Goal: Communication & Community: Answer question/provide support

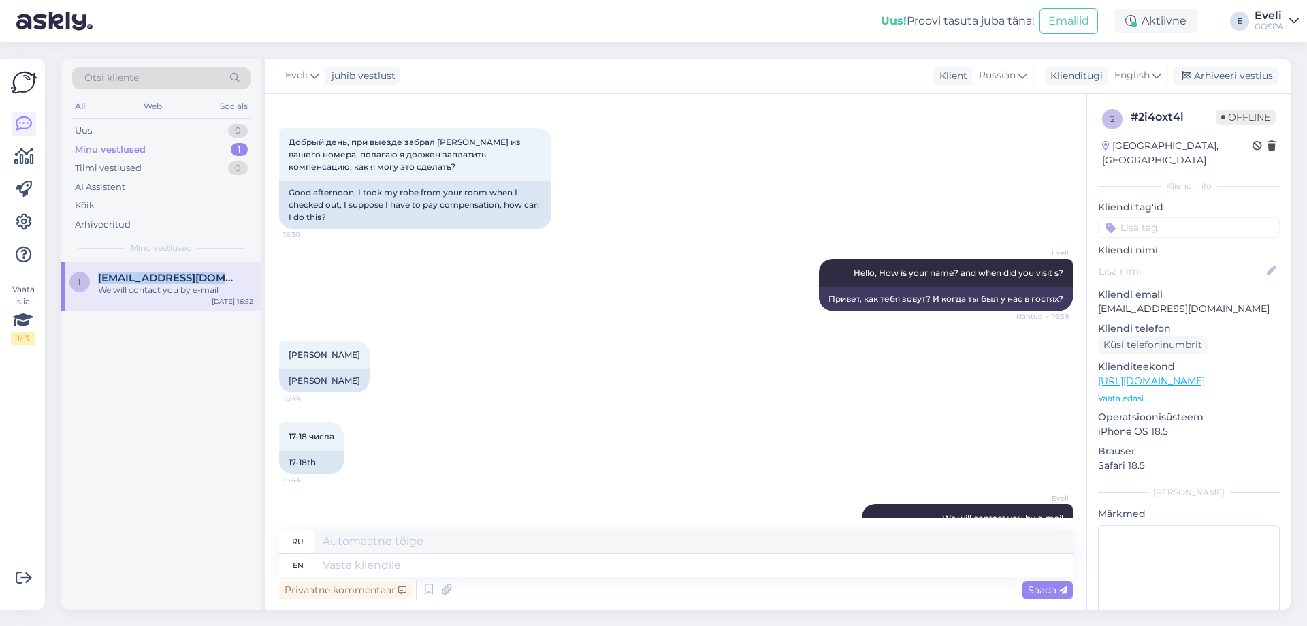
scroll to position [105, 0]
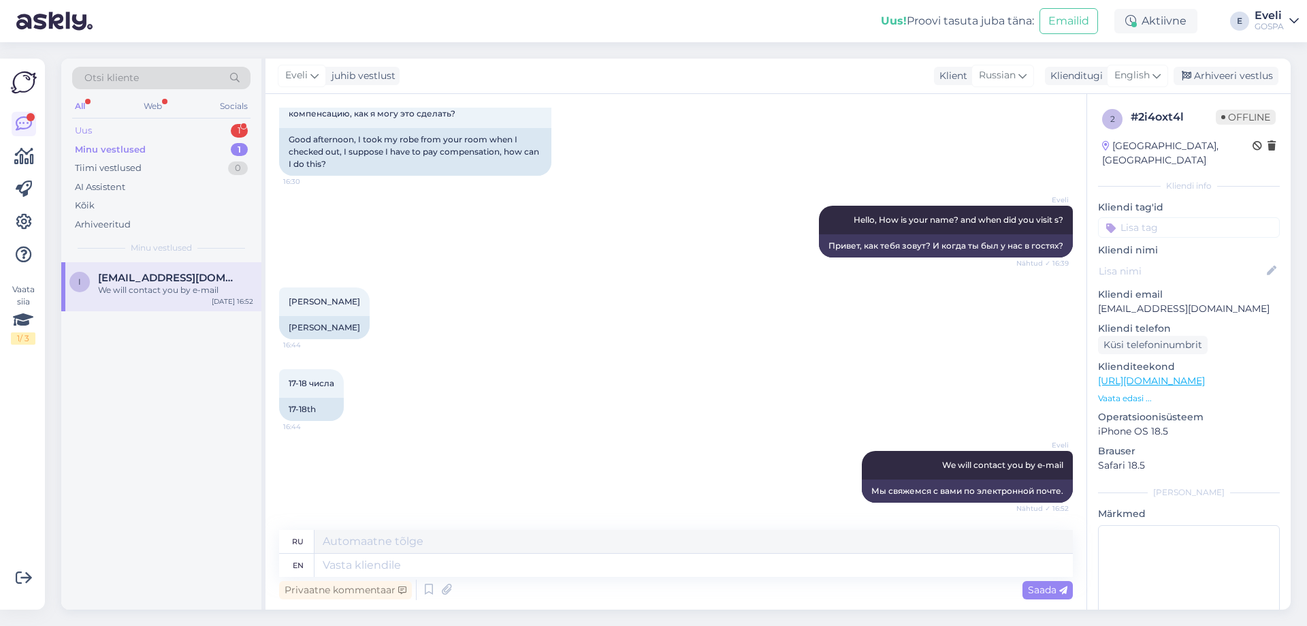
click at [159, 125] on div "Uus 1" at bounding box center [161, 130] width 178 height 19
click at [180, 291] on div "Kas standarttoas on veekeedukann?" at bounding box center [175, 290] width 155 height 12
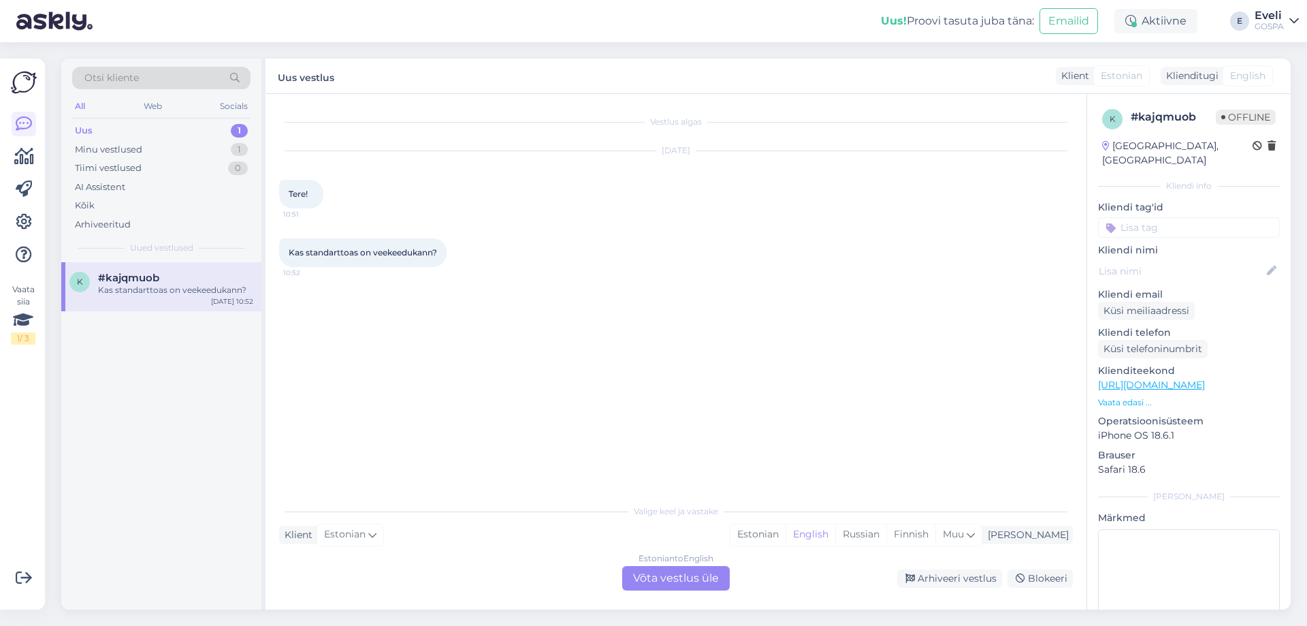
scroll to position [0, 0]
click at [664, 586] on div "Estonian to English Võta vestlus üle" at bounding box center [676, 578] width 108 height 25
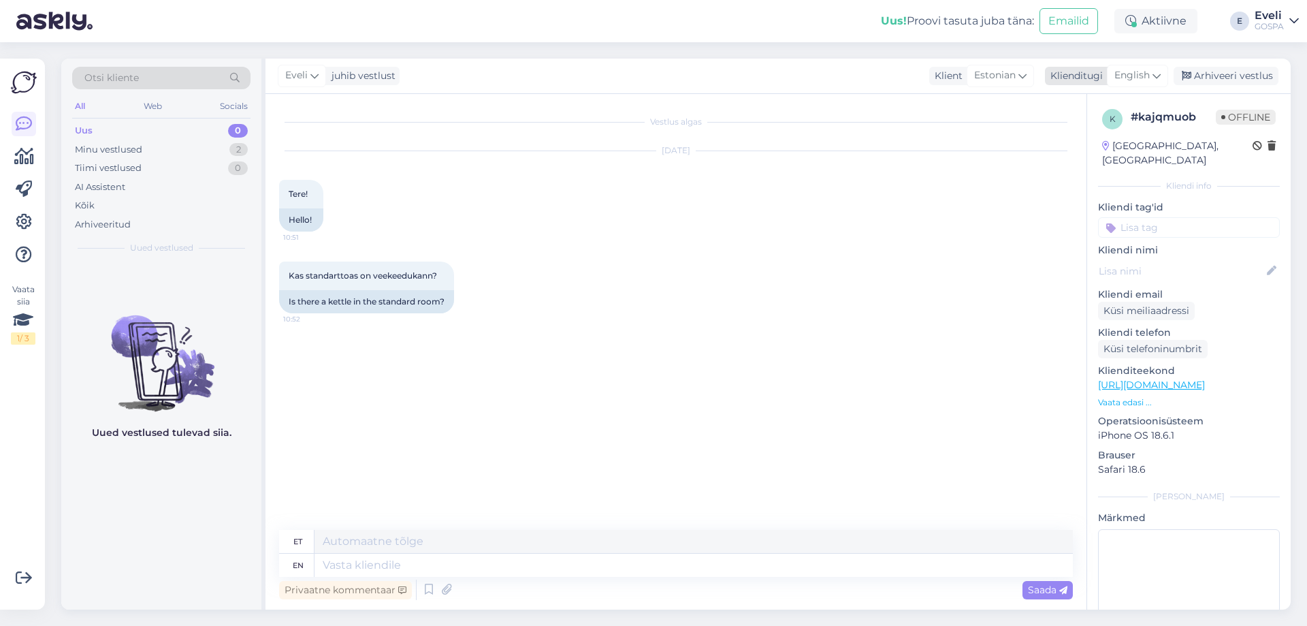
click at [1138, 71] on span "English" at bounding box center [1131, 75] width 35 height 15
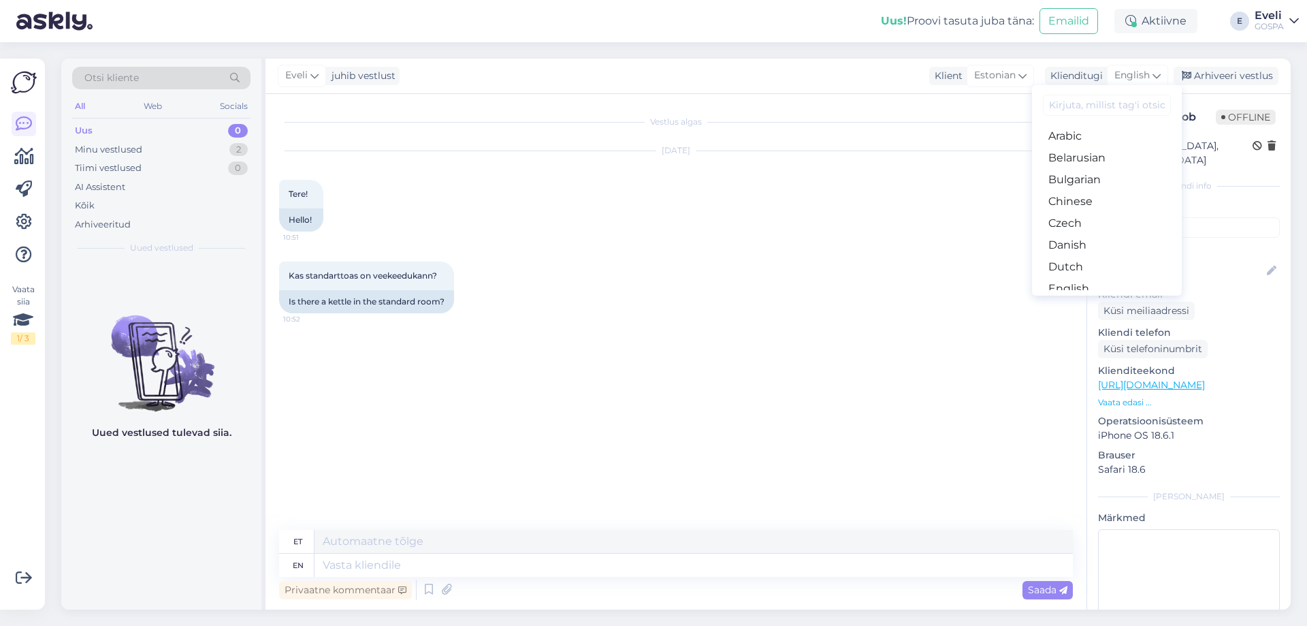
click at [1080, 300] on link "Estonian" at bounding box center [1107, 311] width 150 height 22
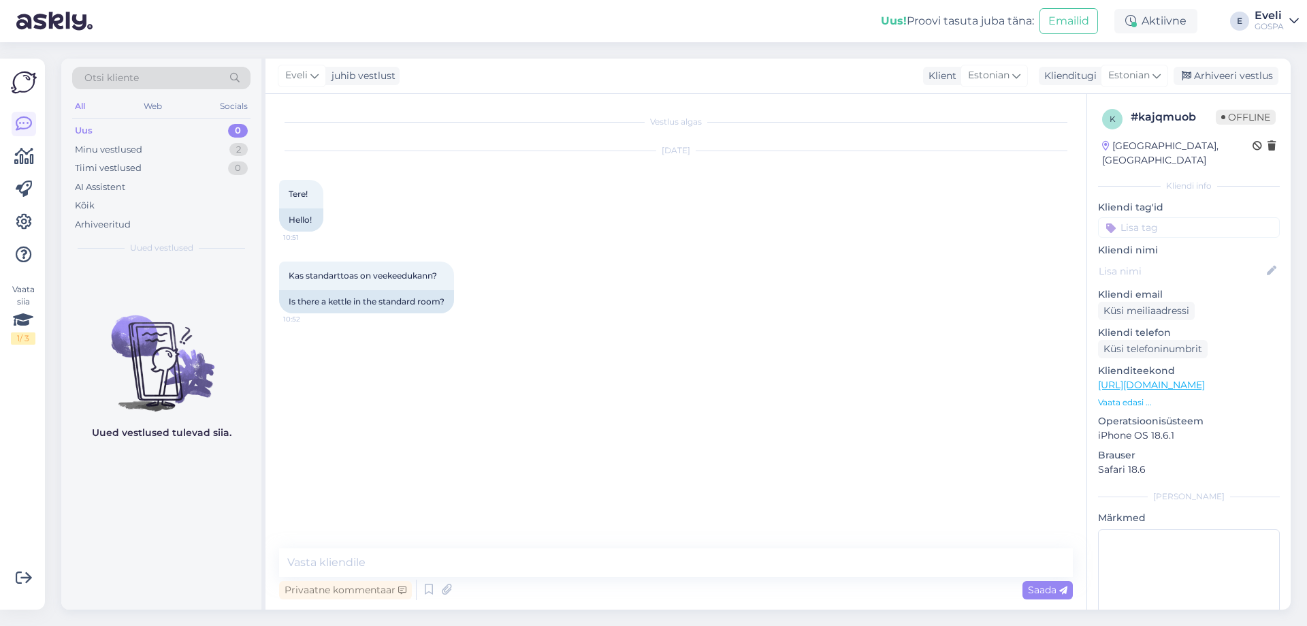
click at [454, 541] on div "Vestlus algas [DATE] Tere! 10:51 Hello! Kas standarttoas on veekeedukann? 10:52…" at bounding box center [676, 351] width 821 height 515
click at [466, 554] on textarea at bounding box center [676, 562] width 794 height 29
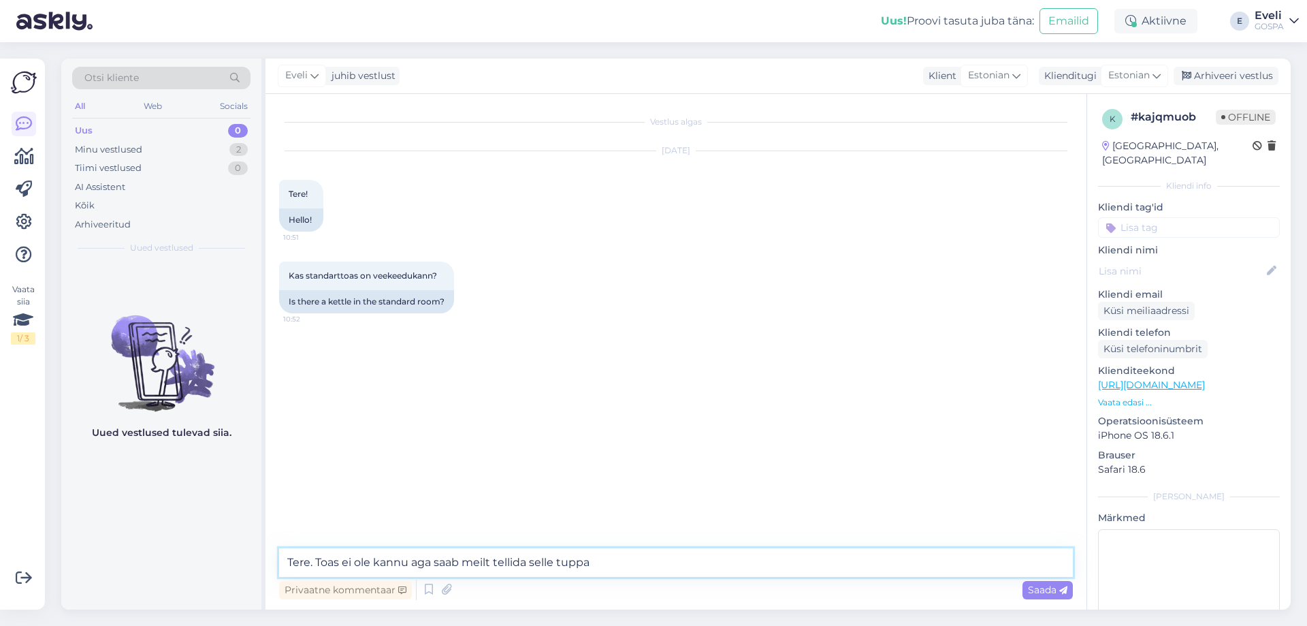
type textarea "Tere. Toas ei ole kannu aga saab meilt tellida selle tuppa"
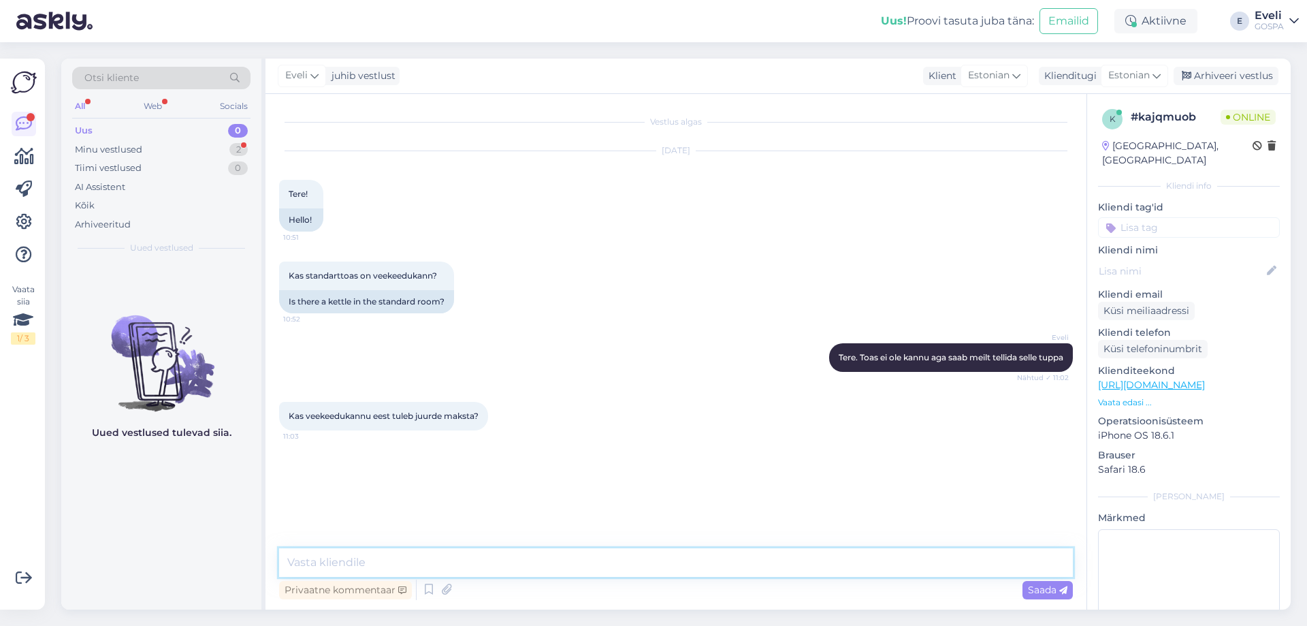
click at [389, 566] on textarea at bounding box center [676, 562] width 794 height 29
type textarea "Ei tule :)"
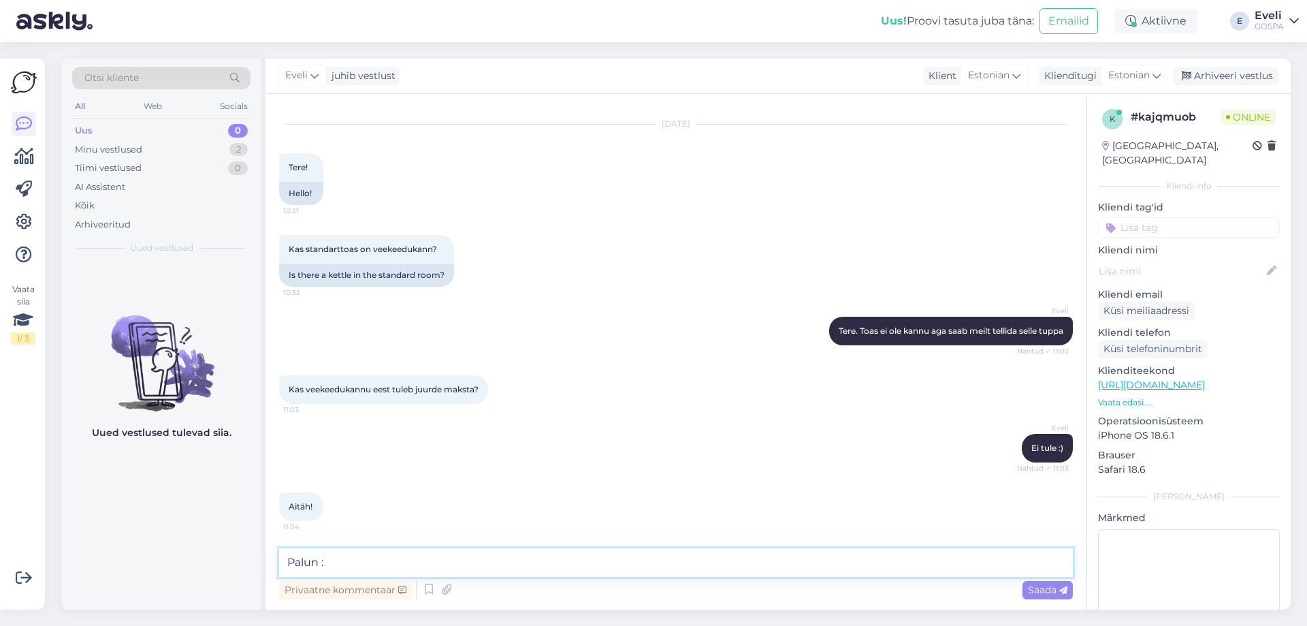
type textarea "Palun :)"
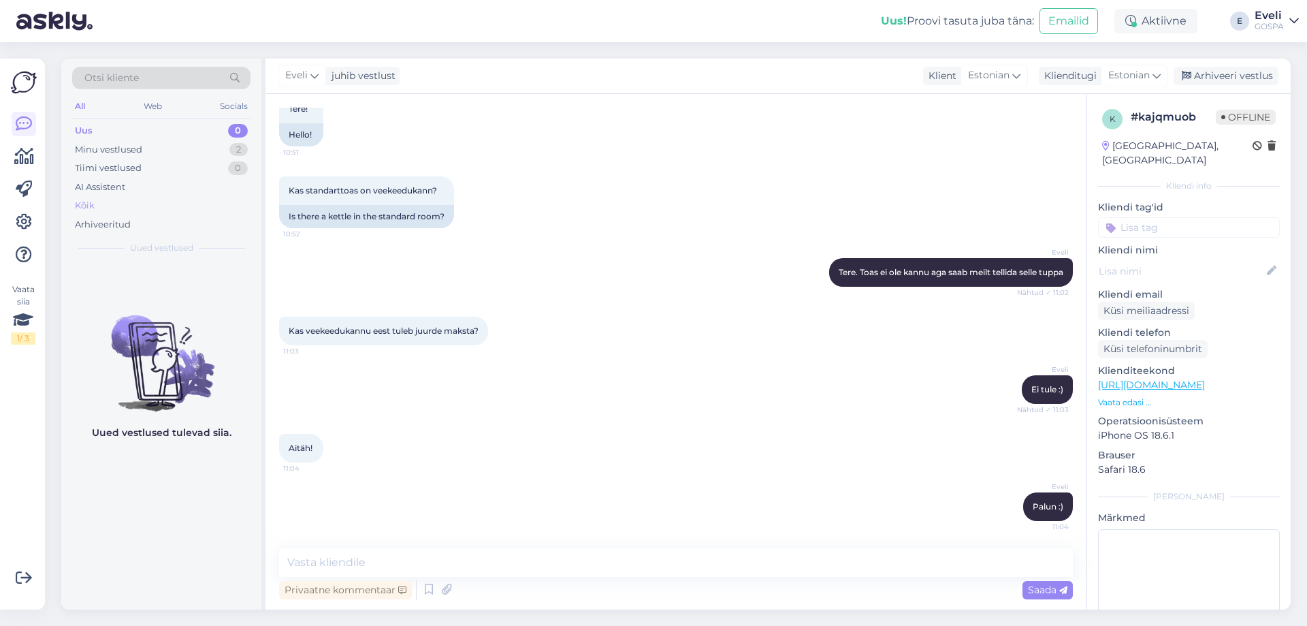
click at [103, 198] on div "Kõik" at bounding box center [161, 205] width 178 height 19
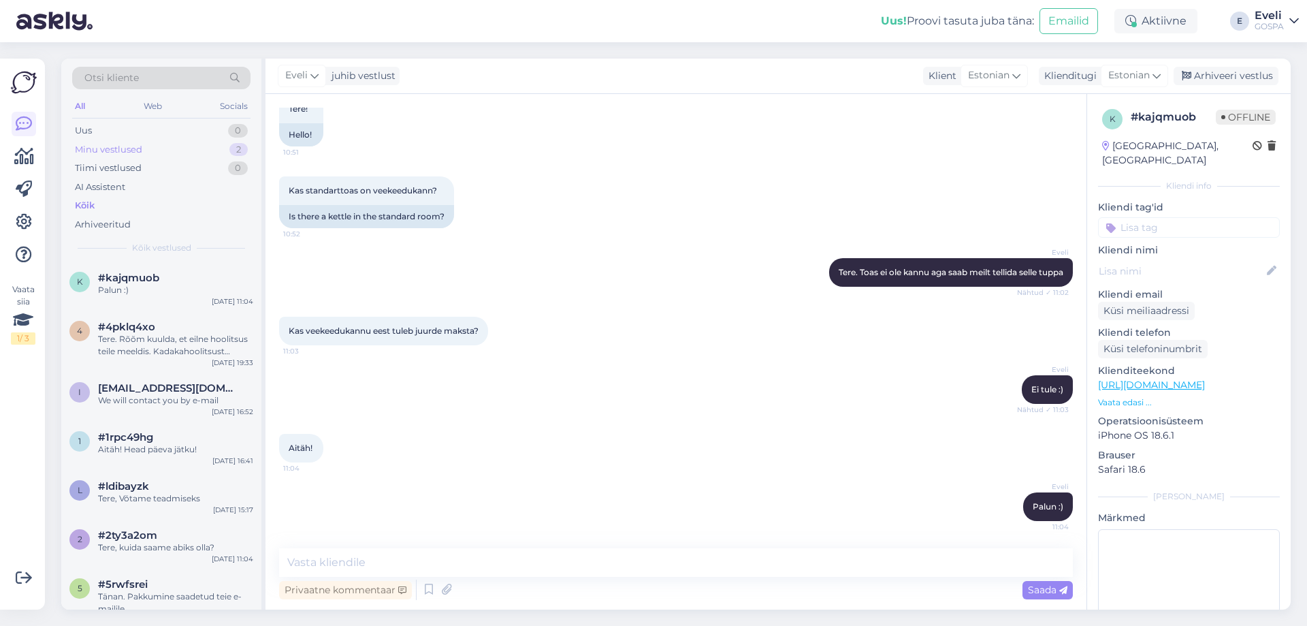
click at [115, 148] on div "Minu vestlused" at bounding box center [108, 150] width 67 height 14
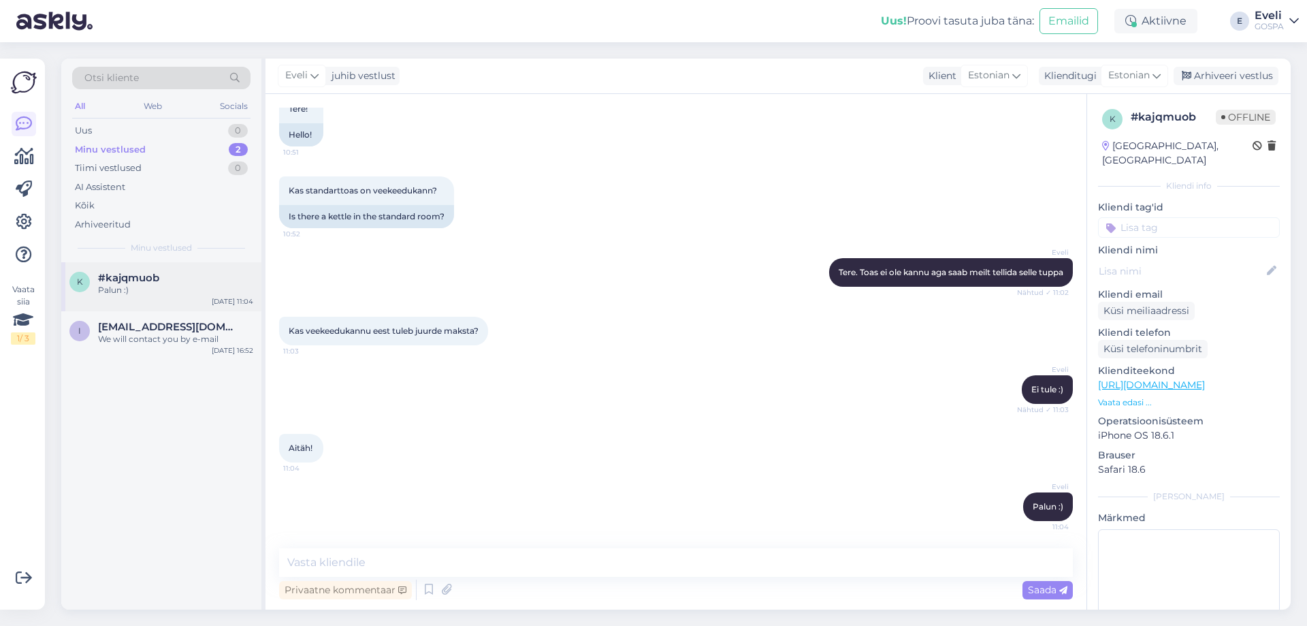
click at [136, 289] on div "Palun :)" at bounding box center [175, 290] width 155 height 12
click at [1219, 78] on div "Arhiveeri vestlus" at bounding box center [1226, 76] width 105 height 18
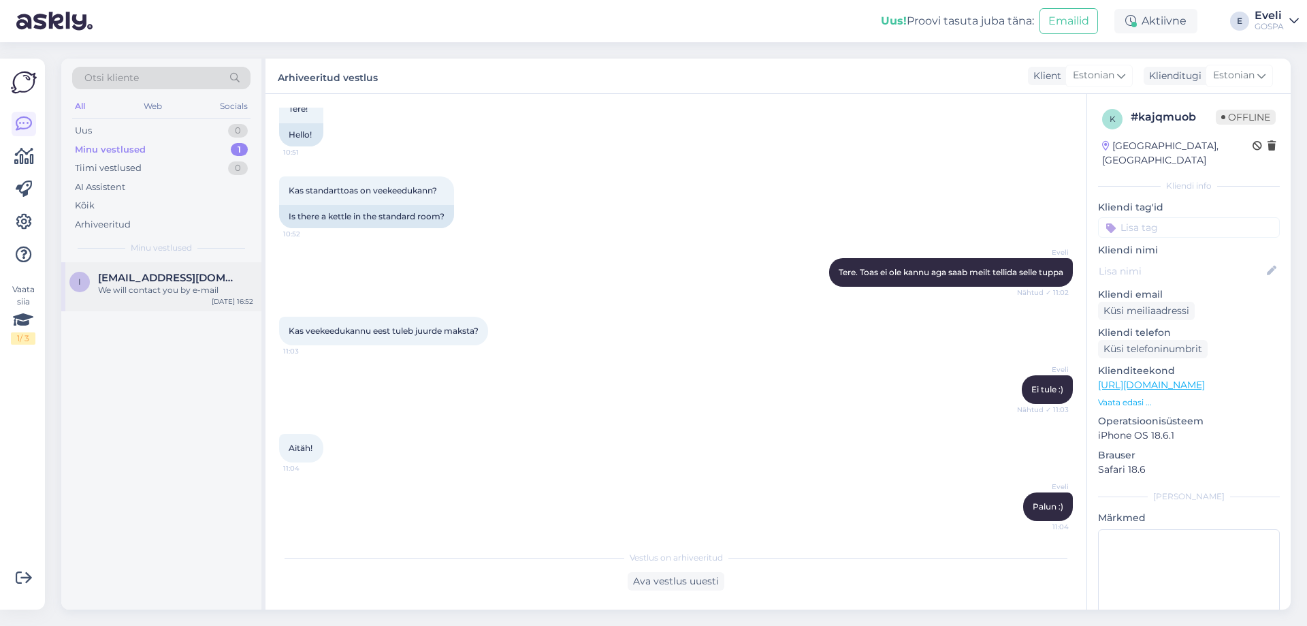
click at [133, 280] on span "[EMAIL_ADDRESS][DOMAIN_NAME]" at bounding box center [169, 278] width 142 height 12
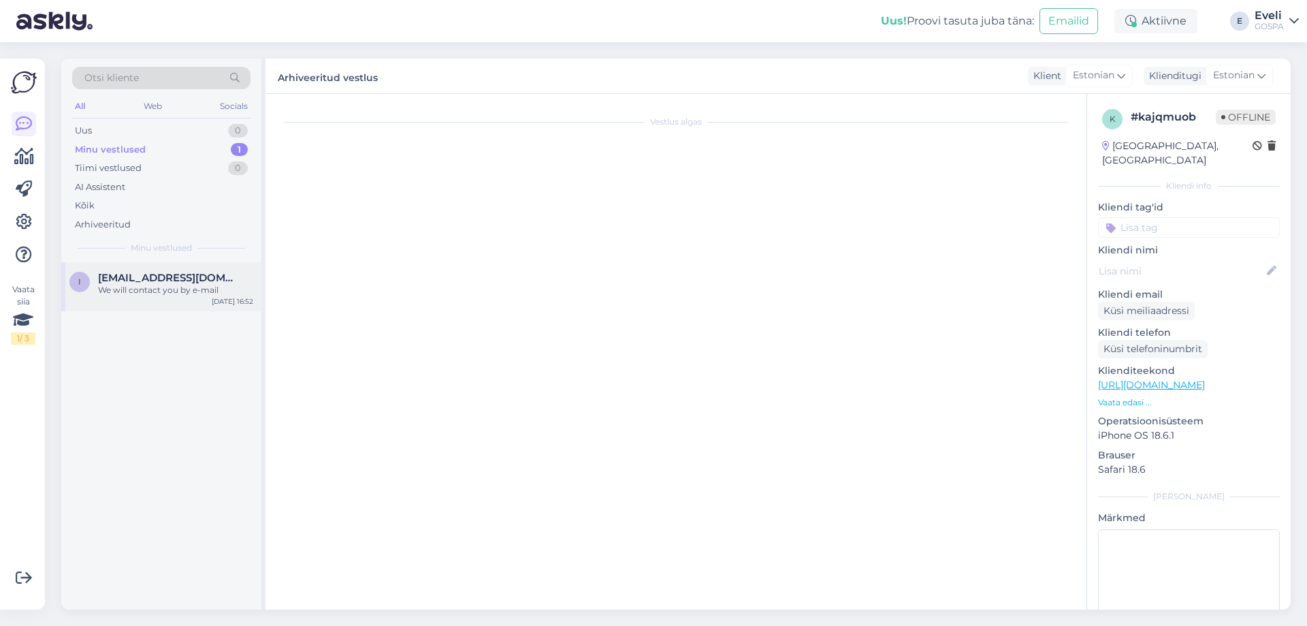
scroll to position [105, 0]
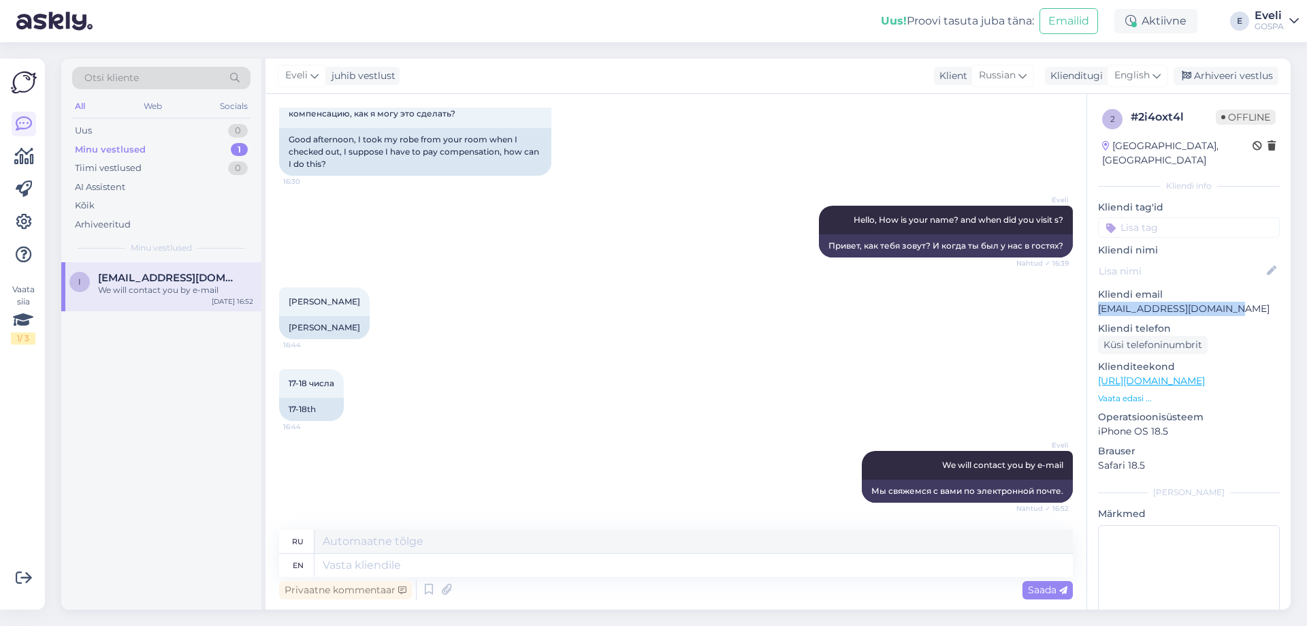
drag, startPoint x: 1231, startPoint y: 297, endPoint x: 1078, endPoint y: 280, distance: 154.1
click at [1094, 293] on div "2 # 2i4oxt4l Offline [GEOGRAPHIC_DATA], [GEOGRAPHIC_DATA] Kliendi info Kliendi …" at bounding box center [1189, 381] width 204 height 574
click at [1073, 283] on div "Vestlus algas [DATE] Добрый день, при выезде забрал халат из вашего номера, пол…" at bounding box center [682, 313] width 806 height 410
drag, startPoint x: 1236, startPoint y: 295, endPoint x: 1096, endPoint y: 296, distance: 139.6
click at [1096, 296] on div "2 # 2i4oxt4l Offline [GEOGRAPHIC_DATA], [GEOGRAPHIC_DATA] Kliendi info Kliendi …" at bounding box center [1189, 381] width 204 height 574
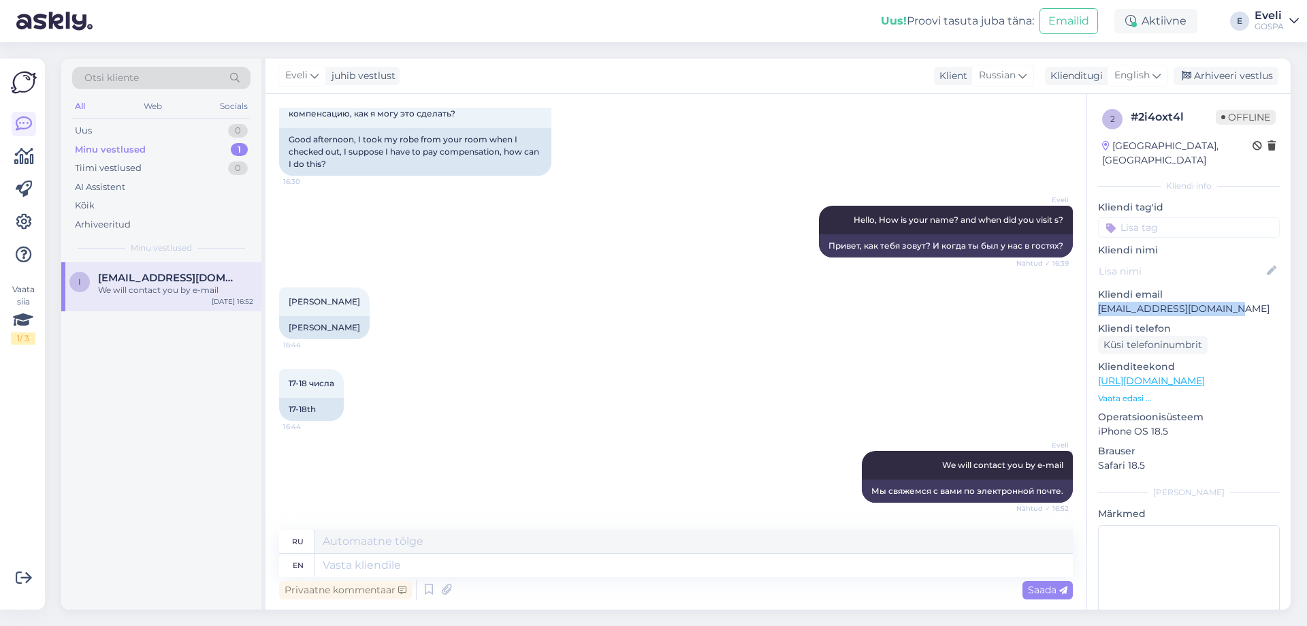
copy p "[EMAIL_ADDRESS][DOMAIN_NAME]"
click at [171, 128] on div "Uus 1" at bounding box center [161, 130] width 178 height 19
click at [178, 287] on div "Tere!Soovin näomassaaži 22.8 kell 11.15" at bounding box center [175, 290] width 155 height 12
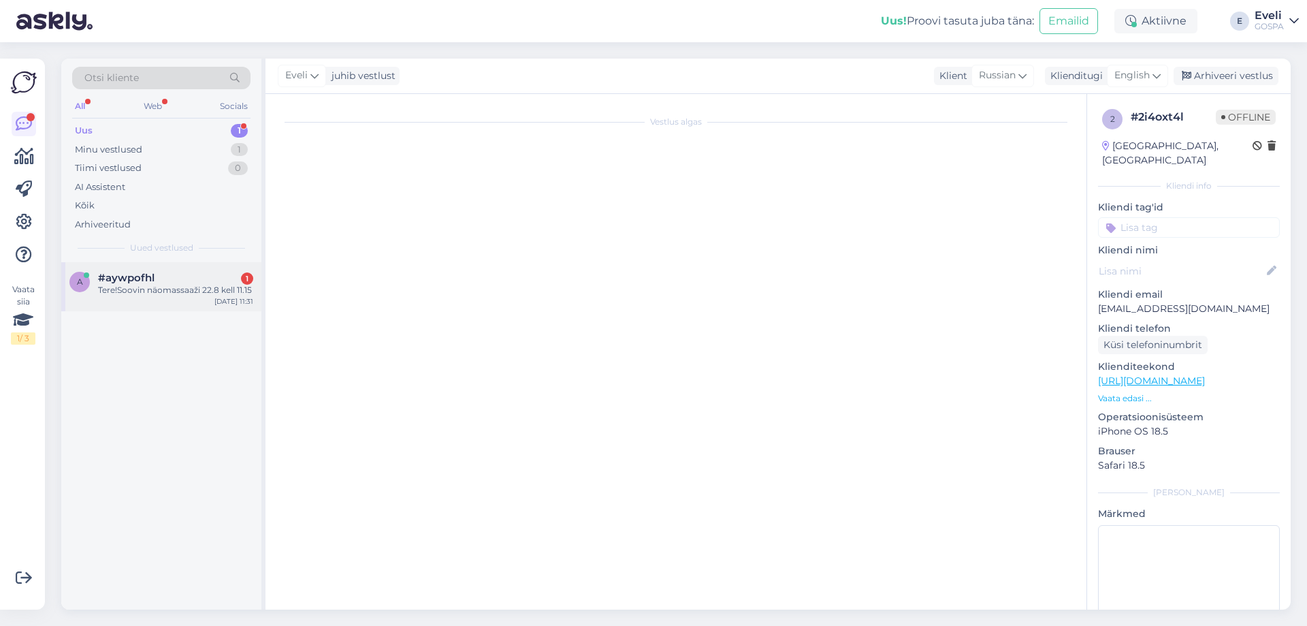
scroll to position [0, 0]
